Goal: Transaction & Acquisition: Purchase product/service

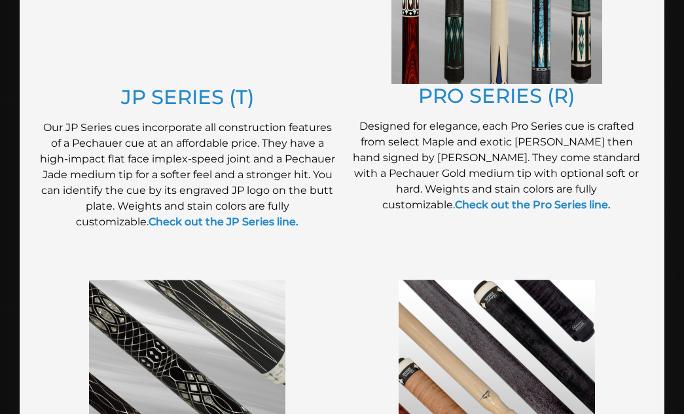
scroll to position [840, 0]
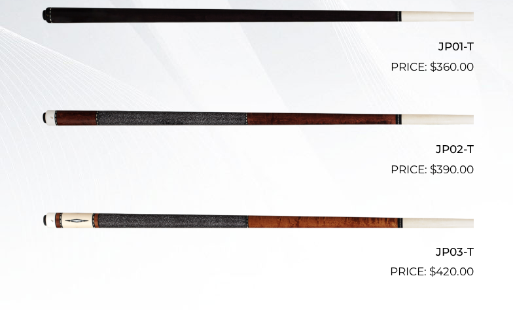
scroll to position [578, 0]
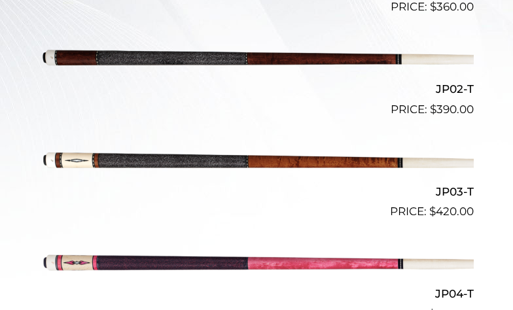
click at [200, 155] on img at bounding box center [256, 160] width 434 height 72
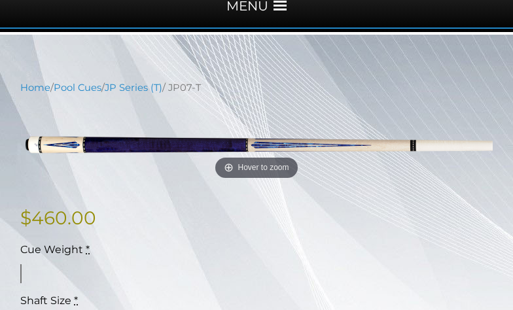
scroll to position [196, 0]
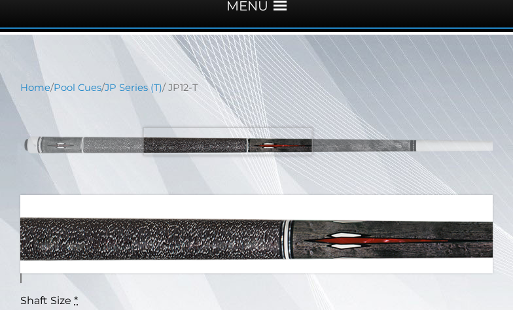
scroll to position [196, 0]
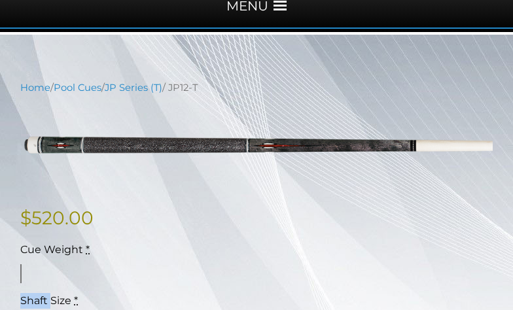
drag, startPoint x: 434, startPoint y: 243, endPoint x: 338, endPoint y: 230, distance: 97.7
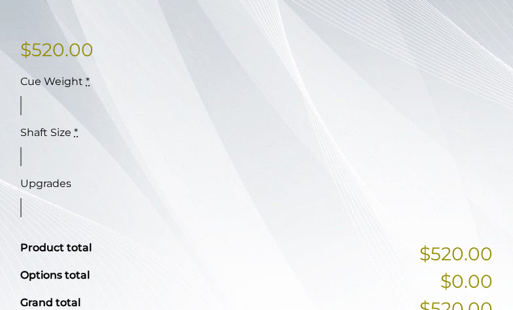
scroll to position [379, 0]
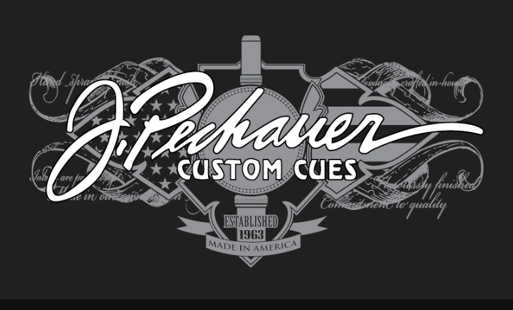
scroll to position [2833, 0]
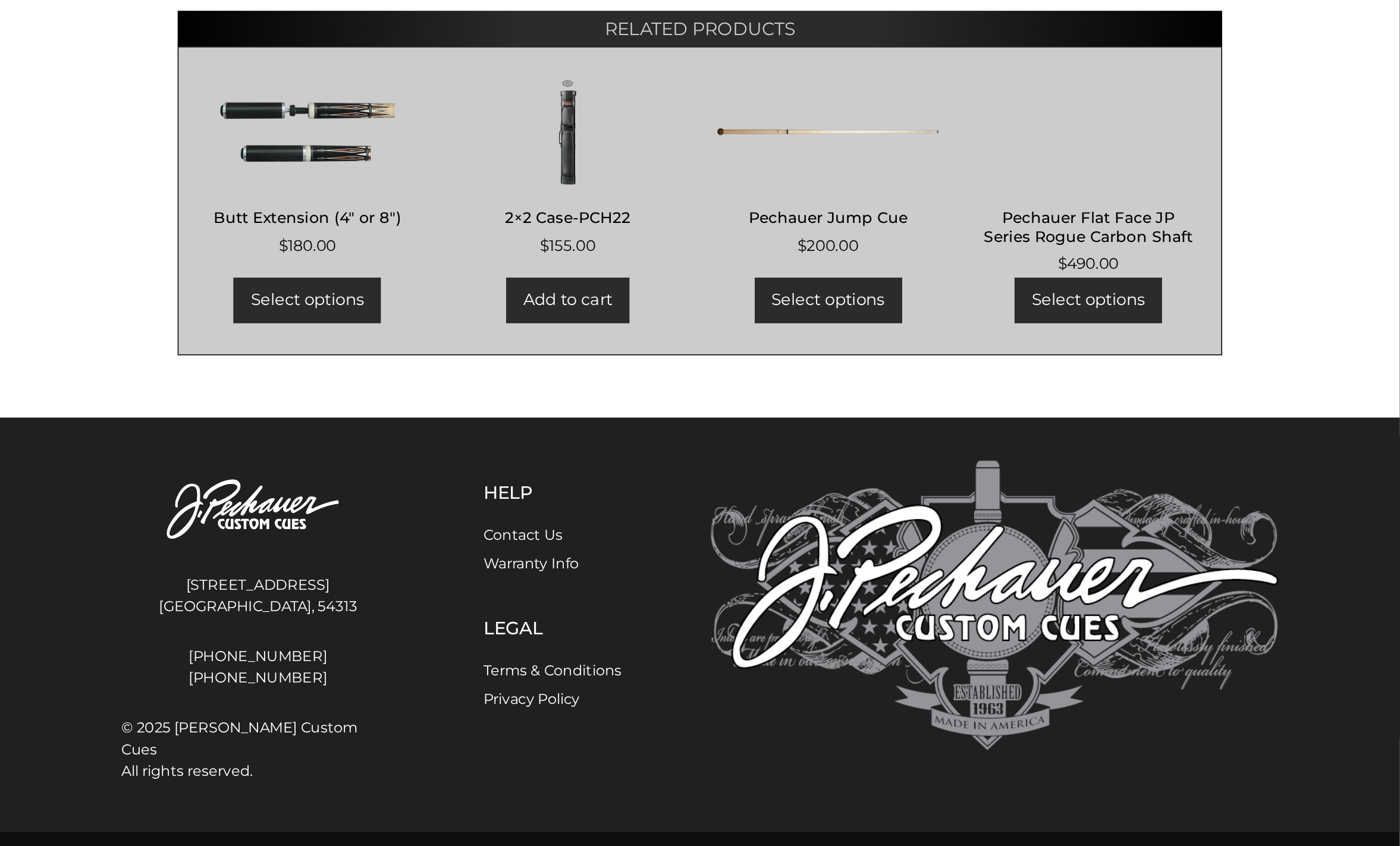
scroll to position [2573, 0]
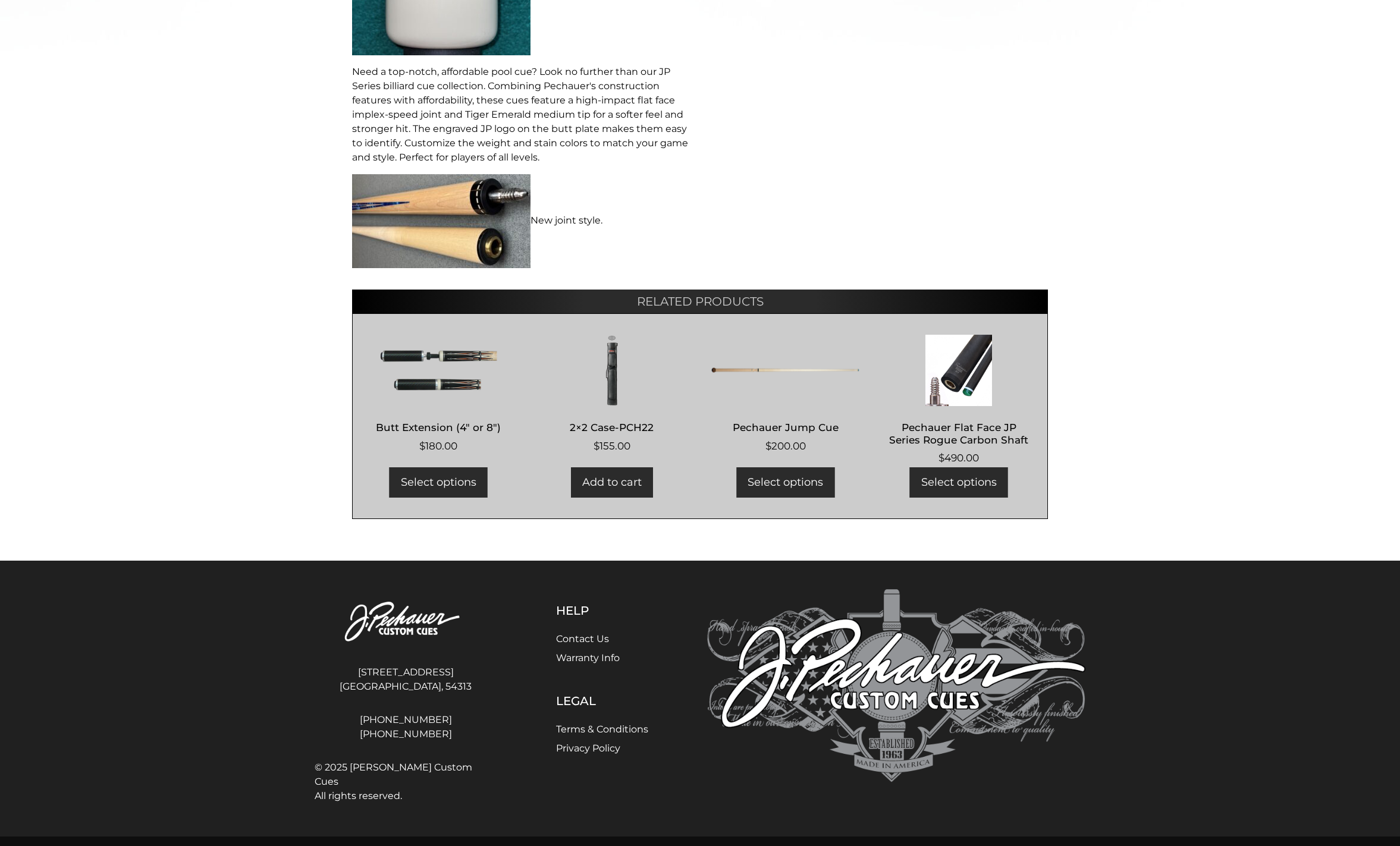
drag, startPoint x: 39, startPoint y: 1, endPoint x: 682, endPoint y: 285, distance: 702.9
click at [465, 281] on div "**********" at bounding box center [700, 33] width 696 height 972
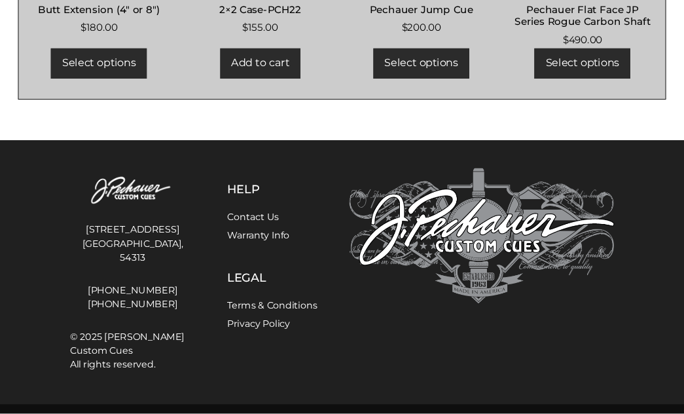
scroll to position [2280, 0]
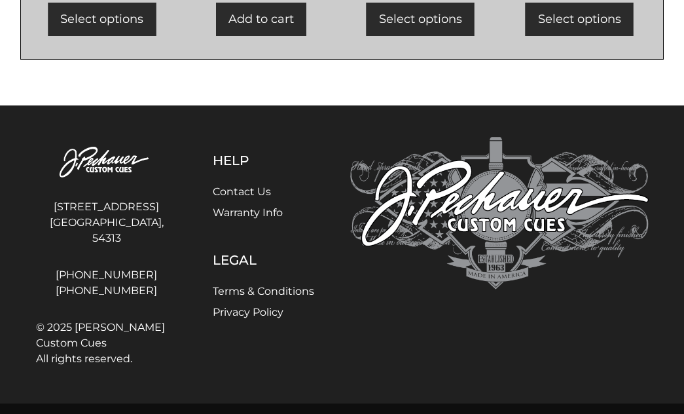
drag, startPoint x: 338, startPoint y: 27, endPoint x: 289, endPoint y: 150, distance: 132.4
drag, startPoint x: 379, startPoint y: 301, endPoint x: 386, endPoint y: 311, distance: 12.3
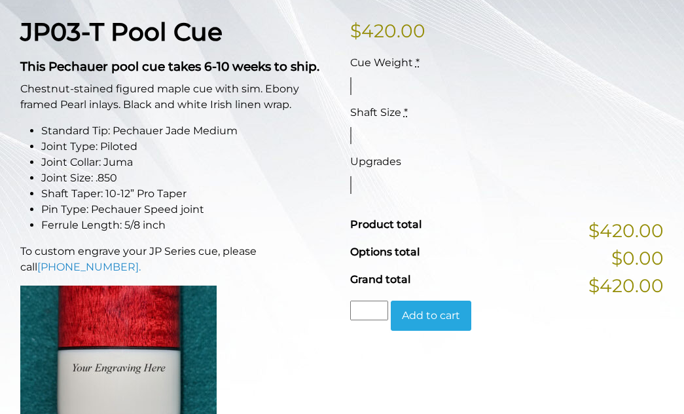
scroll to position [289, 0]
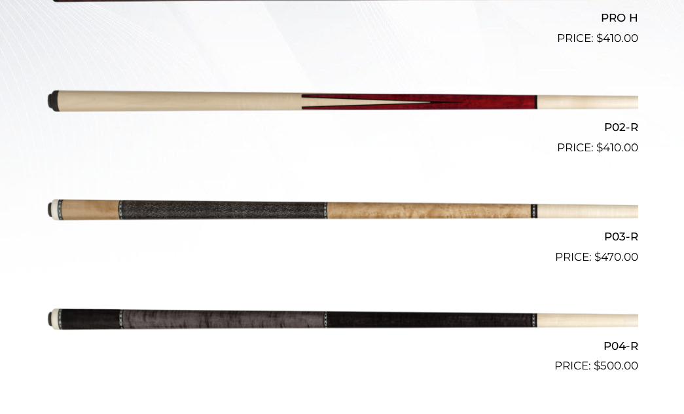
scroll to position [461, 0]
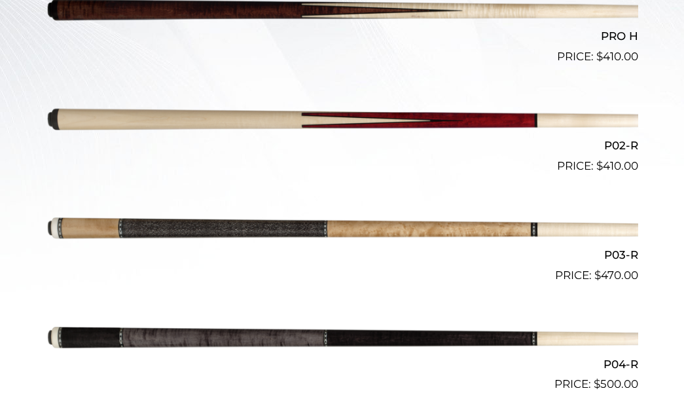
click at [372, 219] on img at bounding box center [341, 229] width 591 height 98
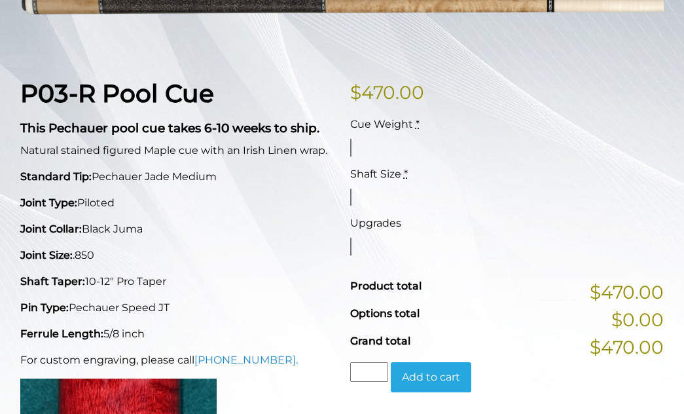
scroll to position [257, 0]
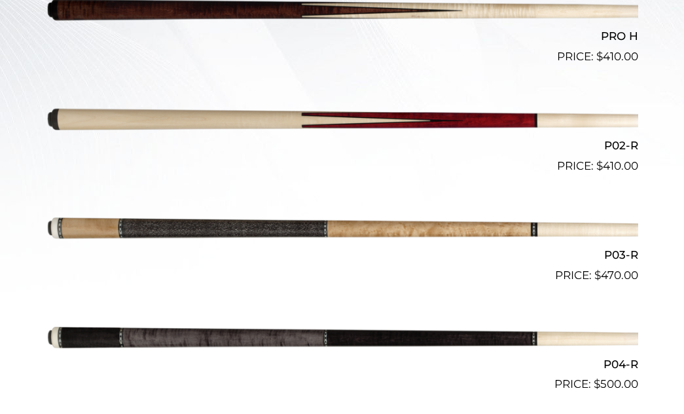
scroll to position [461, 0]
